Goal: Task Accomplishment & Management: Complete application form

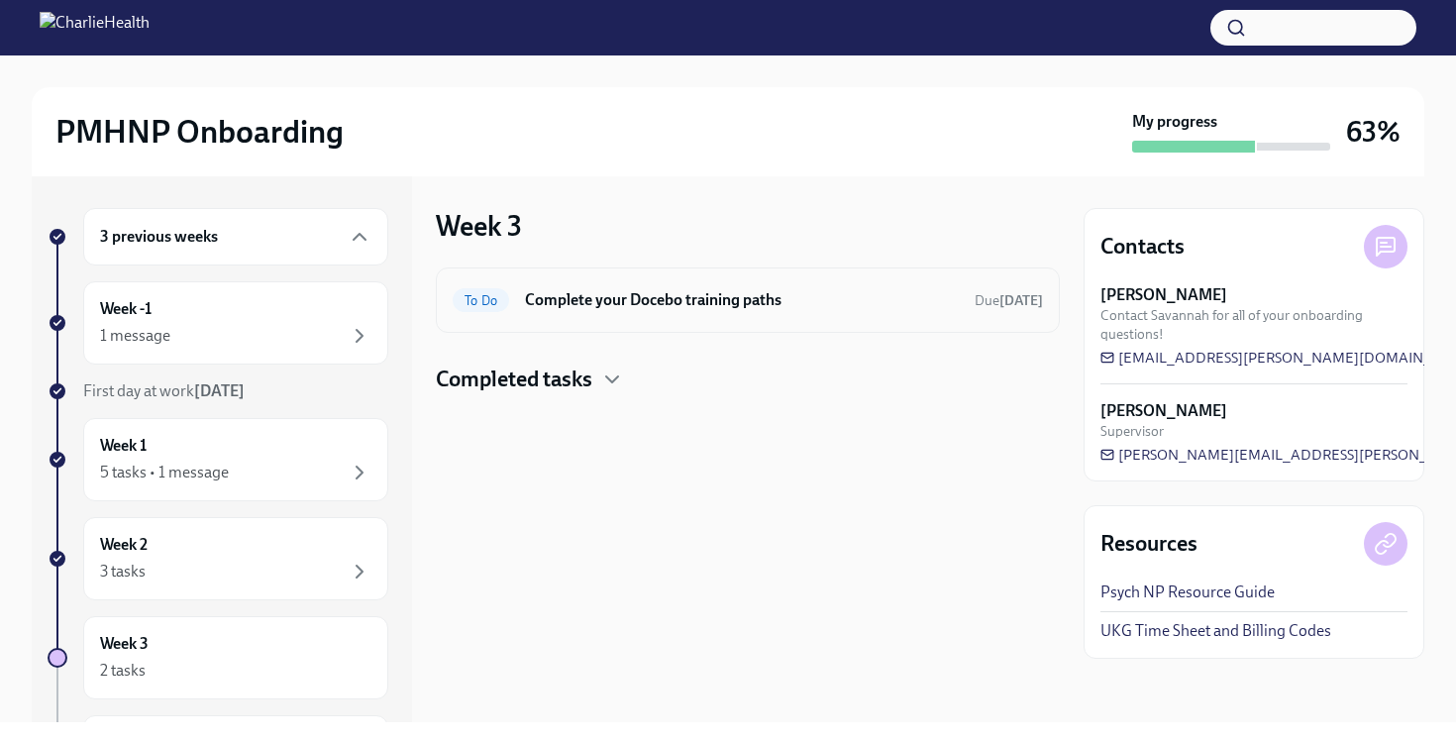
click at [753, 282] on div "To Do Complete your Docebo training paths Due [DATE]" at bounding box center [748, 299] width 624 height 65
click at [514, 291] on div "To Do Complete your Docebo training paths Due [DATE]" at bounding box center [748, 300] width 590 height 32
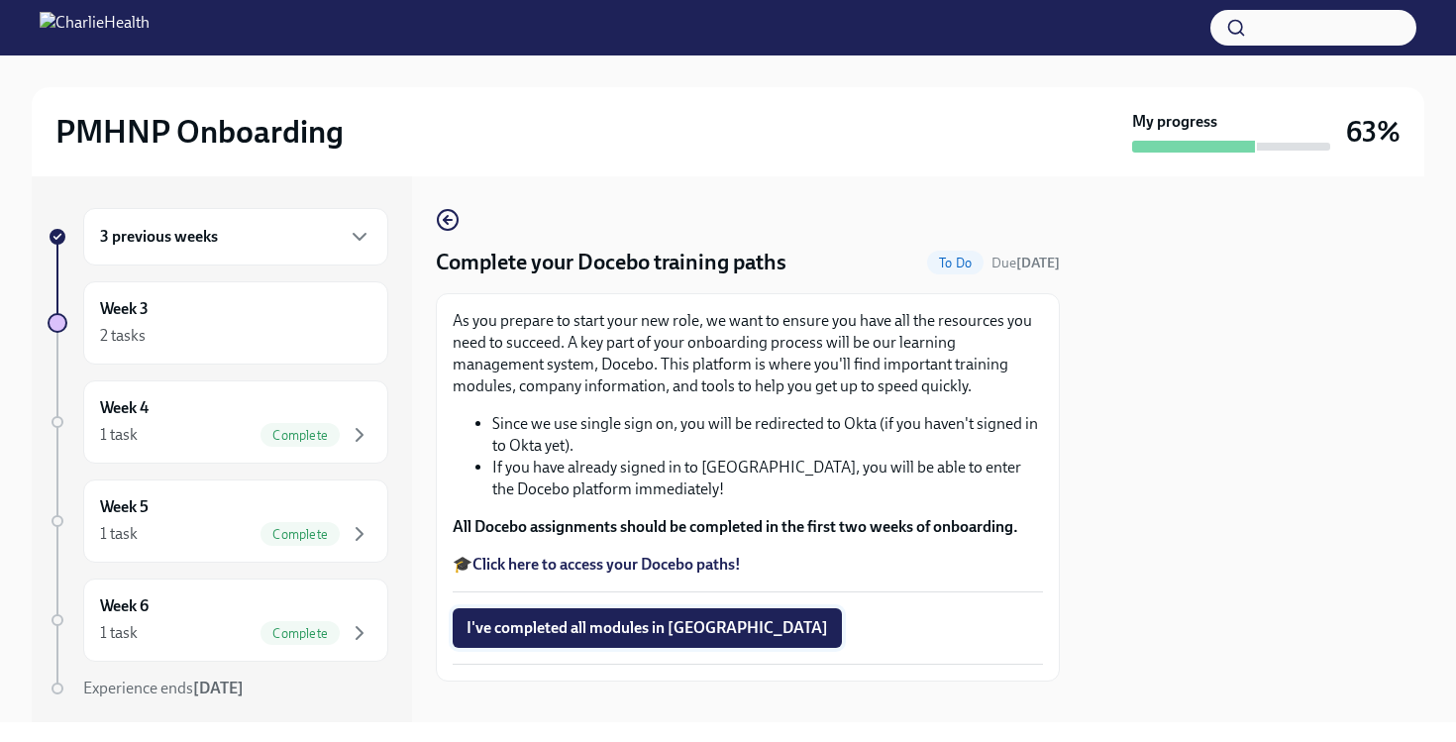
click at [596, 620] on span "I've completed all modules in [GEOGRAPHIC_DATA]" at bounding box center [648, 628] width 362 height 20
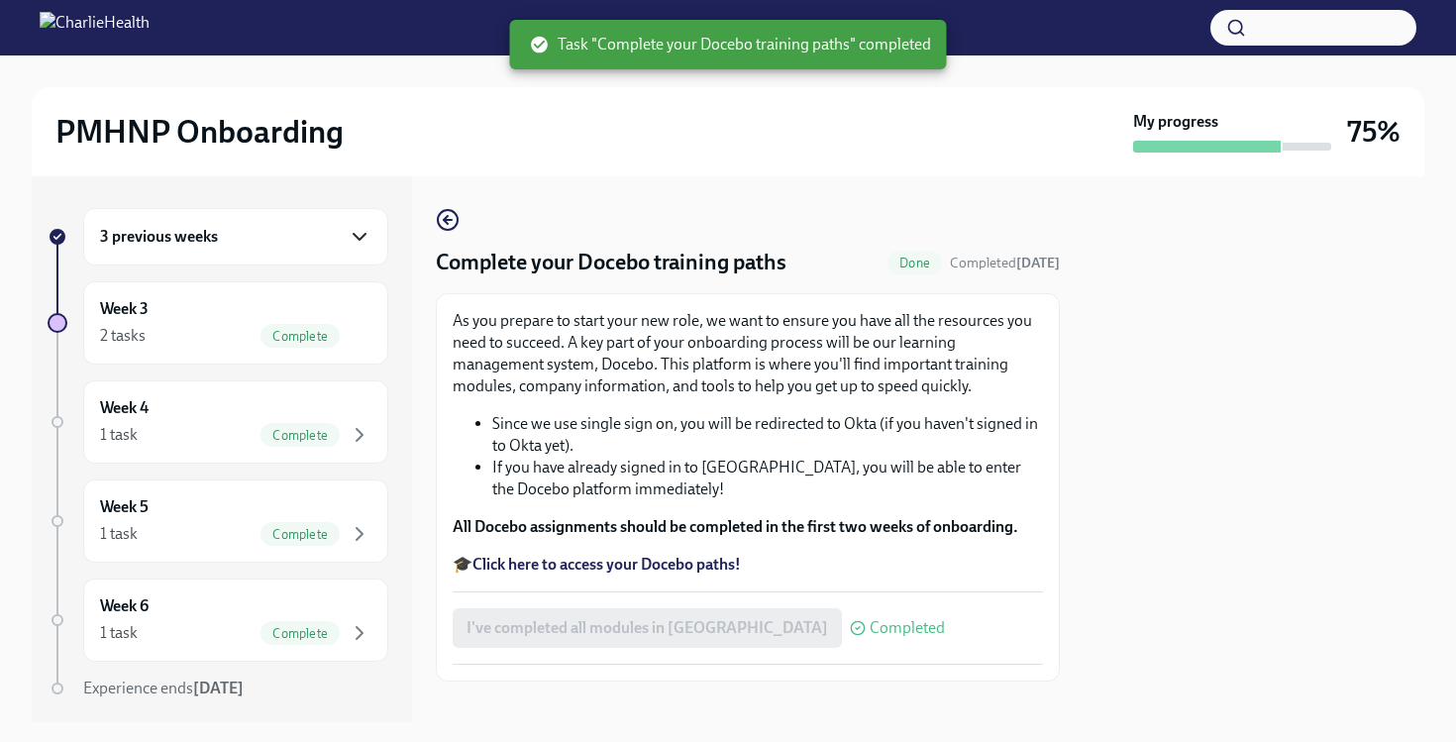
click at [348, 234] on icon "button" at bounding box center [360, 237] width 24 height 24
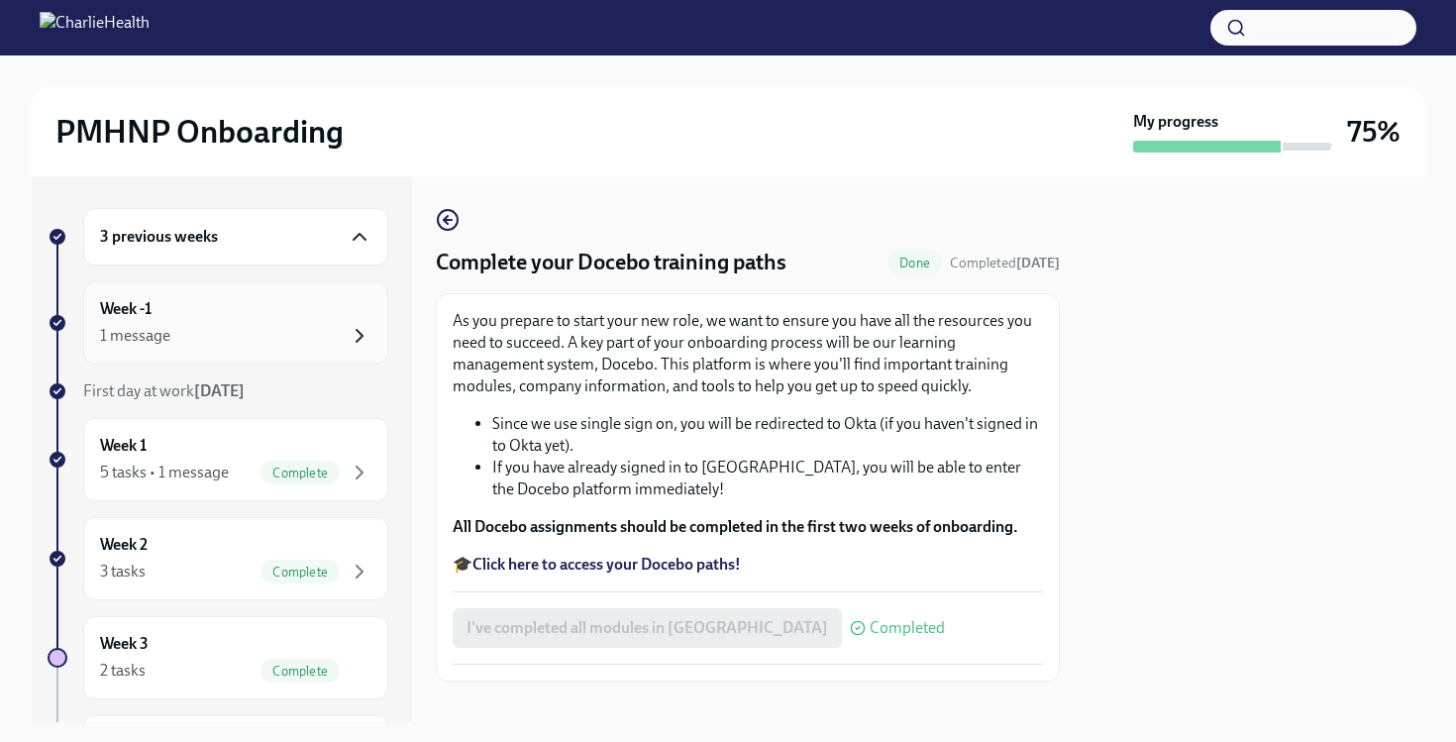
click at [348, 333] on icon "button" at bounding box center [360, 336] width 24 height 24
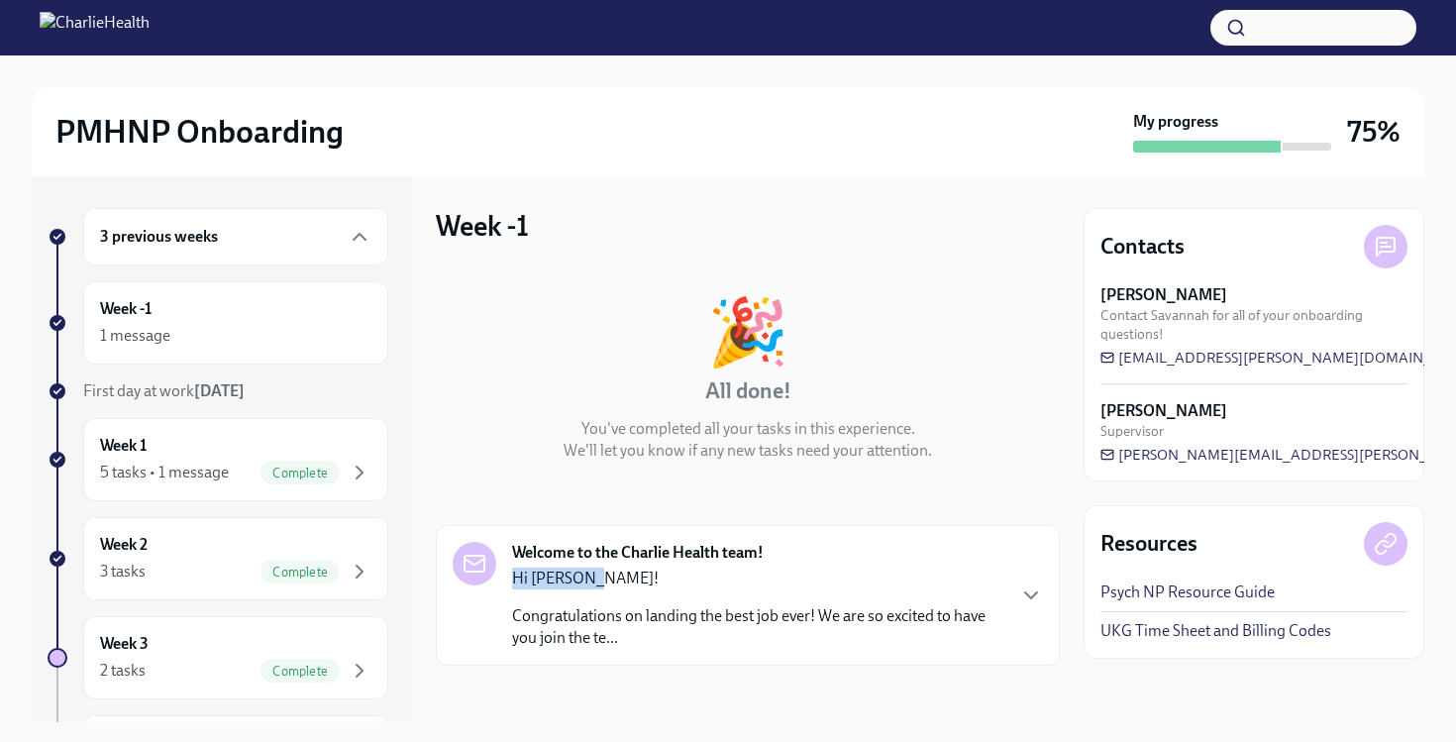
click at [633, 568] on p "Hi [PERSON_NAME]!" at bounding box center [757, 579] width 491 height 22
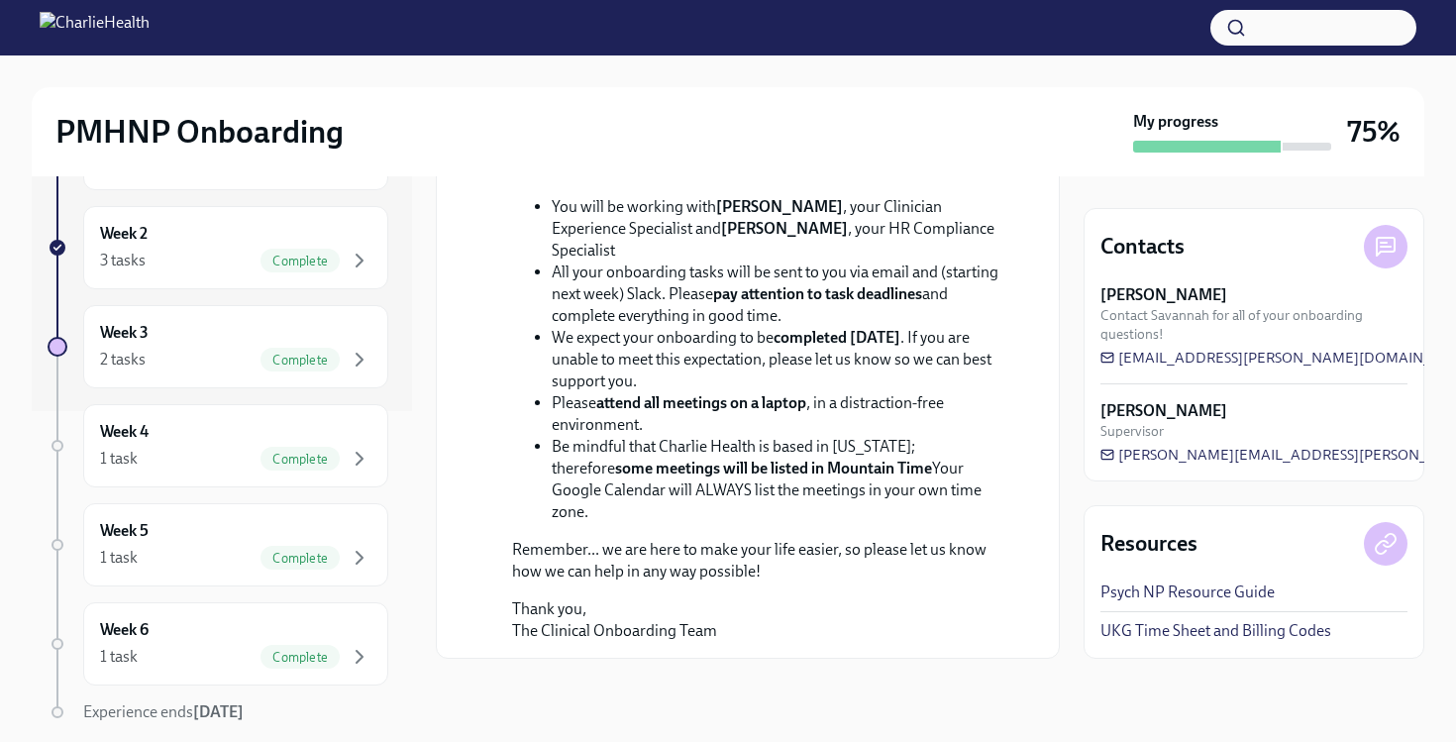
scroll to position [391, 0]
